Goal: Task Accomplishment & Management: Complete application form

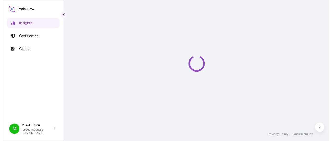
select select "2025"
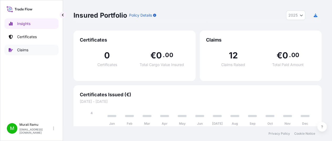
click at [21, 51] on p "Claims" at bounding box center [22, 49] width 11 height 5
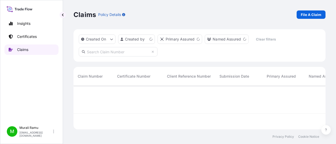
scroll to position [43, 247]
click at [313, 14] on p "File A Claim" at bounding box center [310, 14] width 20 height 5
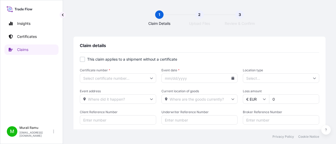
click at [80, 61] on div at bounding box center [82, 59] width 5 height 5
checkbox input "true"
click at [150, 79] on icon at bounding box center [151, 79] width 3 height 2
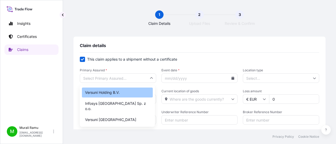
click at [125, 93] on div "Versuni Holding B.V." at bounding box center [117, 93] width 71 height 10
type input "Versuni Holding B.V."
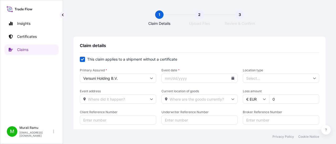
scroll to position [26, 0]
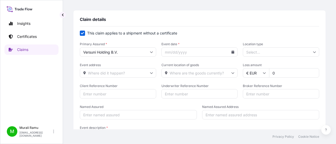
click at [244, 56] on input "Location type" at bounding box center [281, 51] width 76 height 9
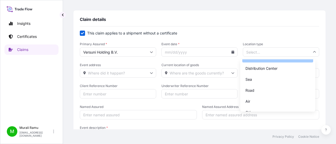
scroll to position [39, 0]
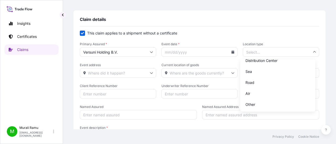
click at [212, 34] on label "This claim applies to a shipment without a certificate" at bounding box center [199, 33] width 239 height 5
checkbox input "false"
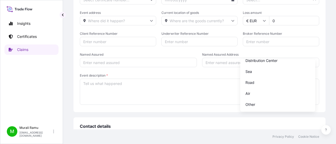
scroll to position [138, 0]
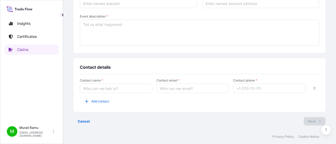
click at [173, 118] on div "Cancel Next" at bounding box center [199, 121] width 252 height 8
